Goal: Find specific page/section: Find specific page/section

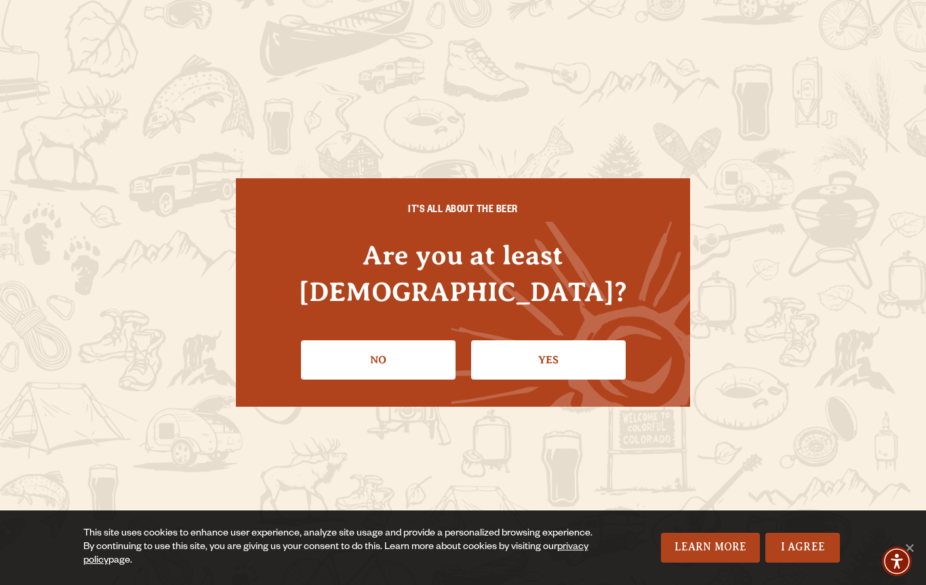
click at [574, 343] on link "Yes" at bounding box center [548, 359] width 155 height 39
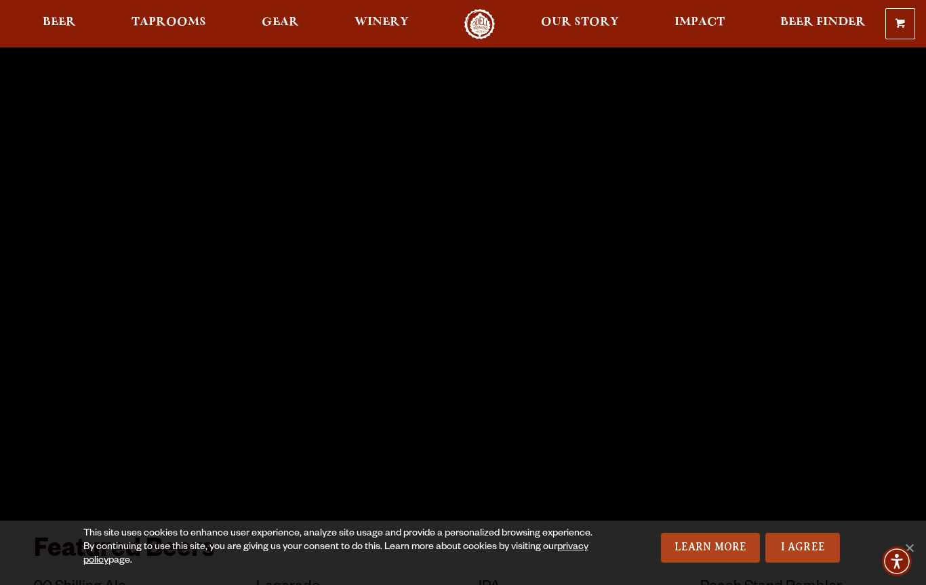
click at [167, 20] on span "Taprooms" at bounding box center [169, 22] width 75 height 11
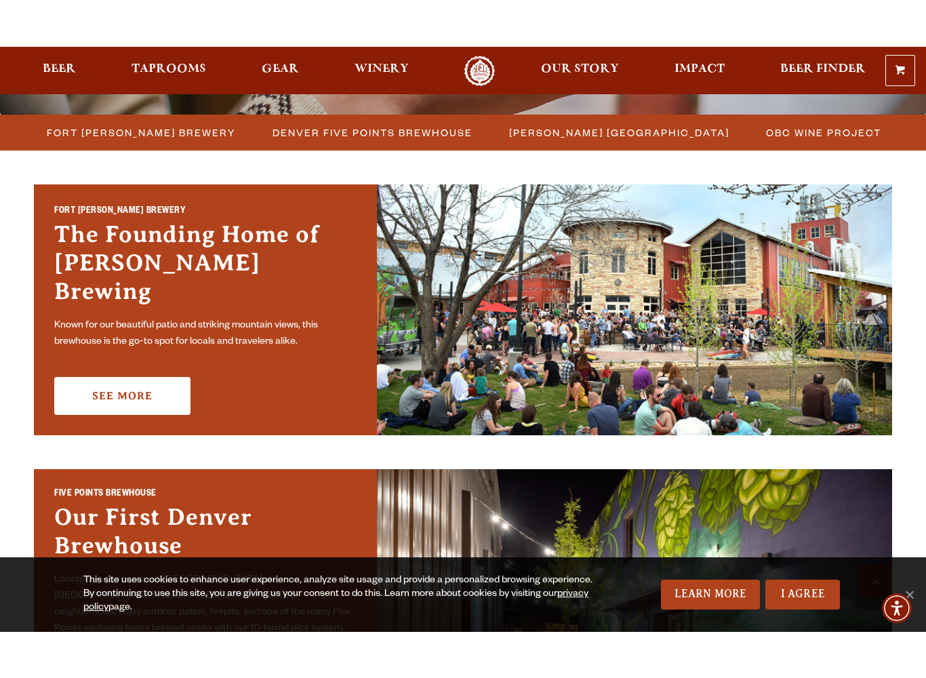
scroll to position [374, 0]
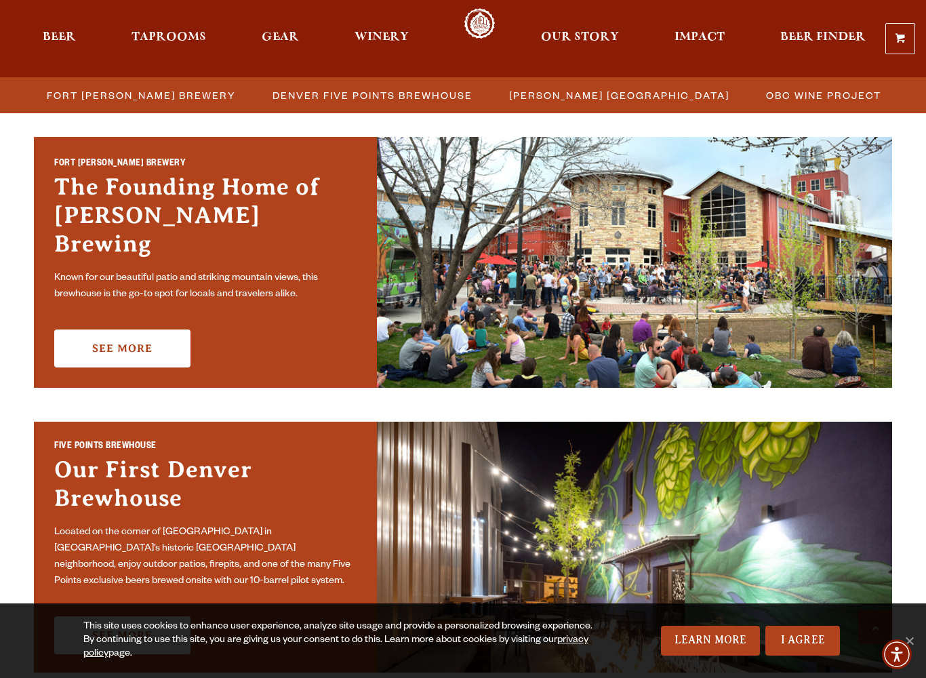
click at [118, 329] on link "See More" at bounding box center [122, 348] width 136 height 38
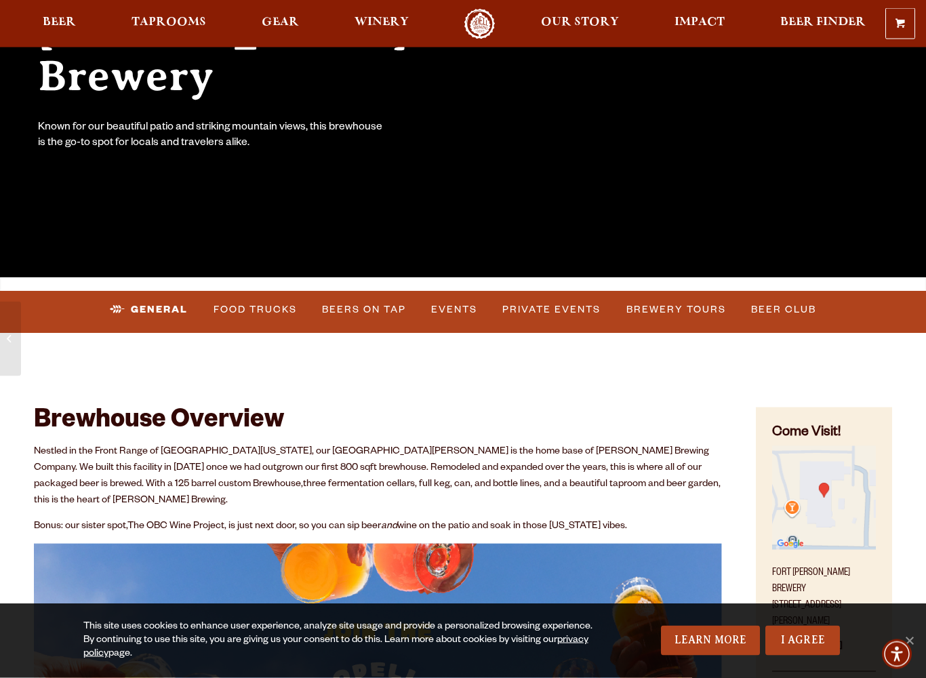
scroll to position [243, 0]
click at [805, 584] on link "I Agree" at bounding box center [802, 641] width 75 height 30
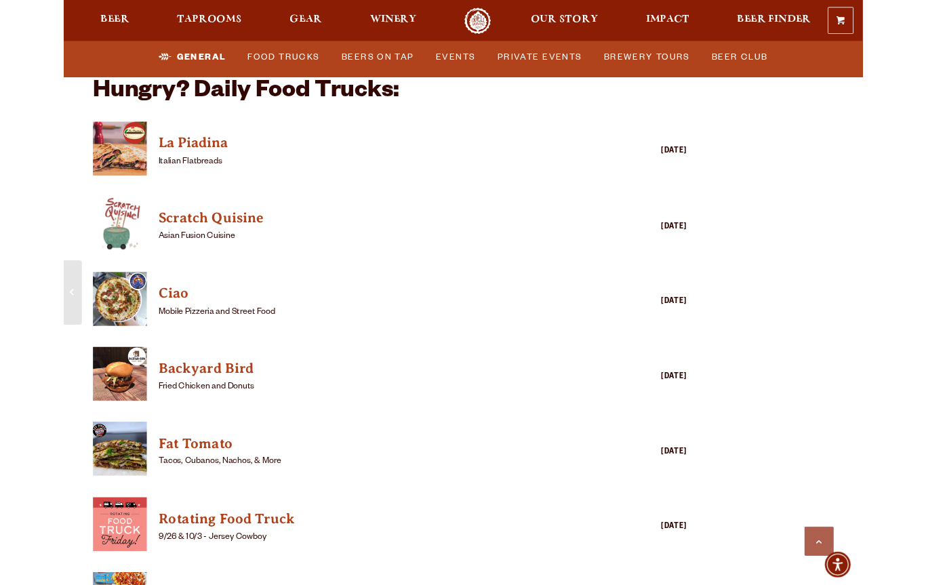
scroll to position [3202, 0]
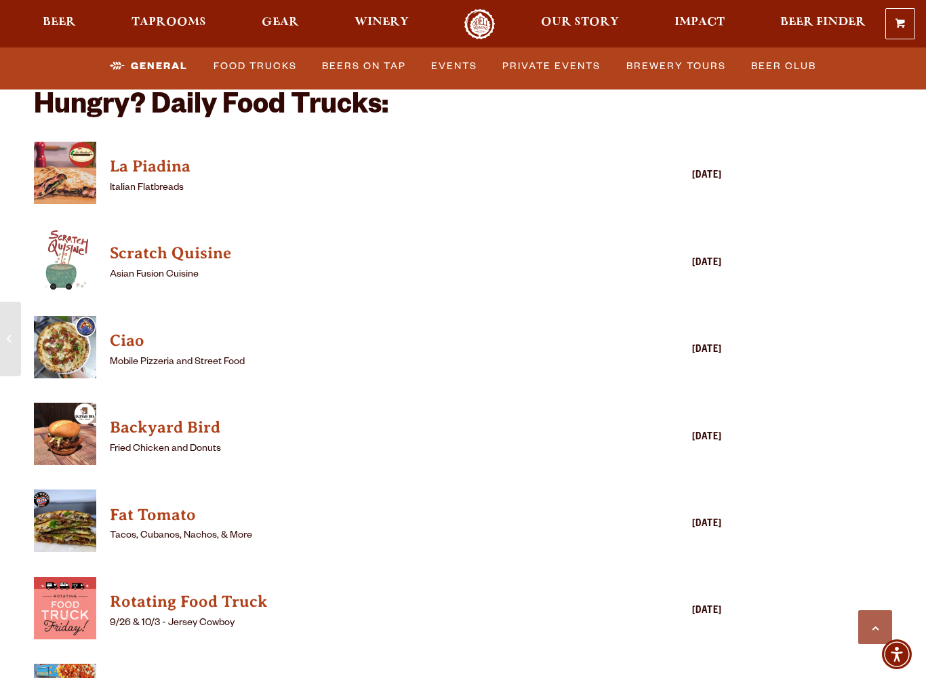
click at [73, 422] on img "View Backyard Bird details (opens in a new window)" at bounding box center [65, 434] width 62 height 62
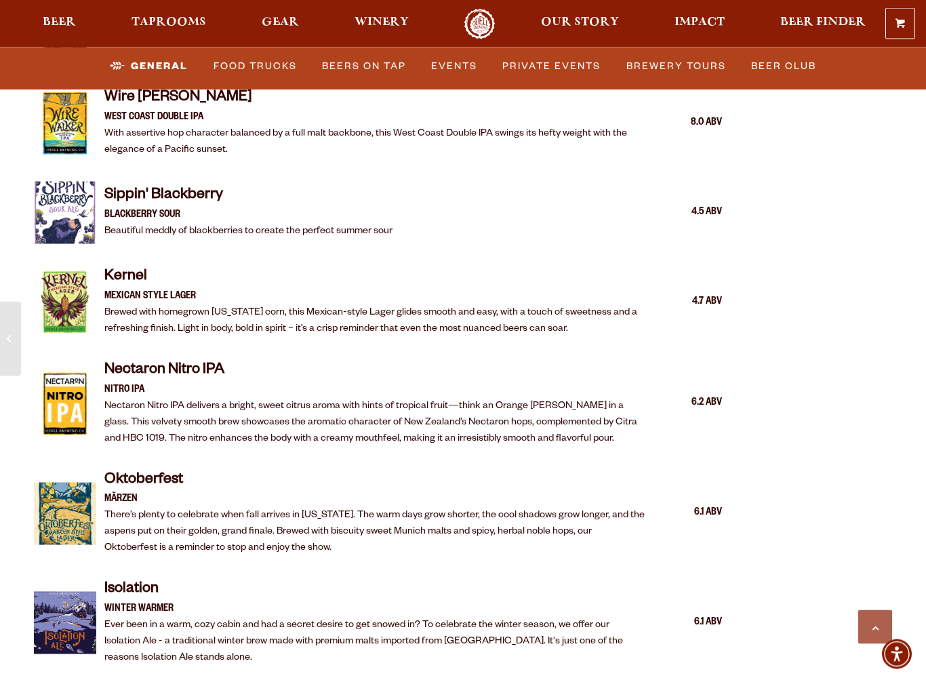
scroll to position [2267, 0]
click at [84, 487] on img at bounding box center [65, 513] width 62 height 62
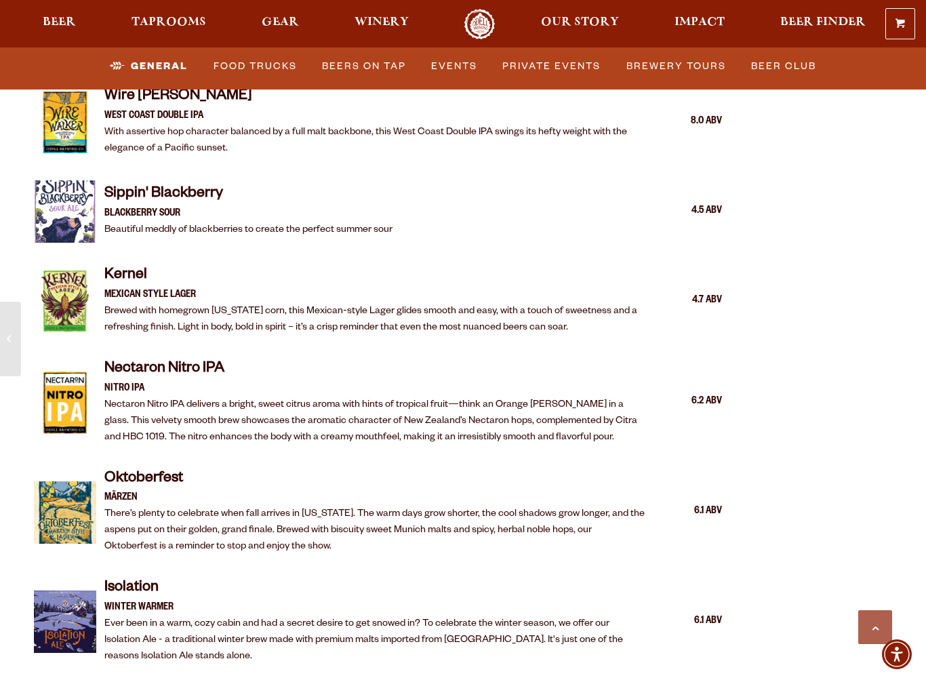
click at [142, 506] on p "There’s plenty to celebrate when fall arrives in [US_STATE]. The warm days grow…" at bounding box center [375, 530] width 542 height 49
click at [63, 488] on img at bounding box center [65, 512] width 62 height 62
click at [719, 503] on div "6.1 ABV" at bounding box center [688, 512] width 68 height 18
click at [709, 503] on div "6.1 ABV" at bounding box center [688, 512] width 68 height 18
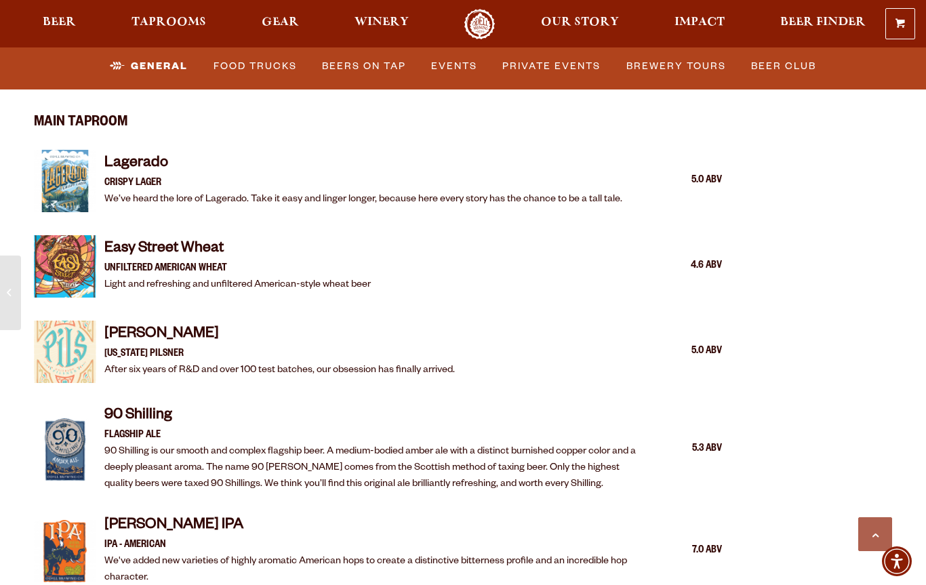
scroll to position [1300, 0]
